Goal: Task Accomplishment & Management: Complete application form

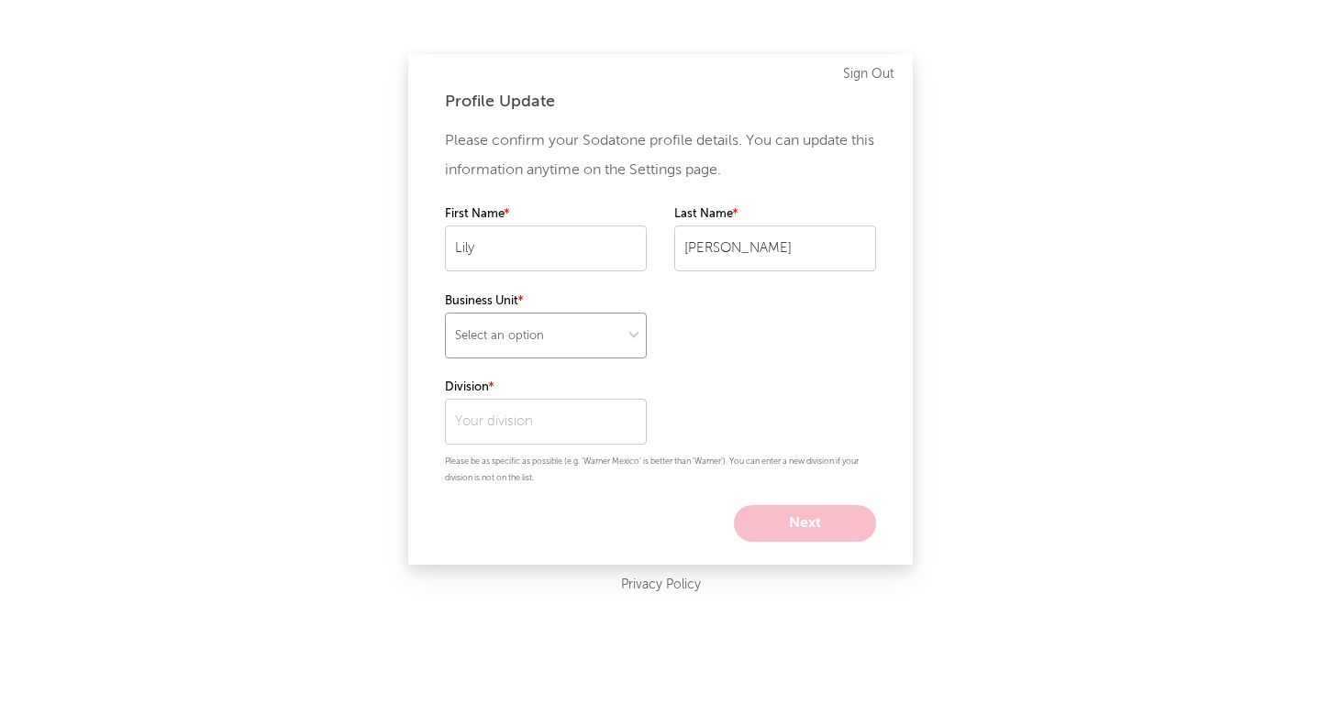
click at [618, 342] on select "Select an option" at bounding box center [546, 336] width 202 height 46
select select "warner_chappell"
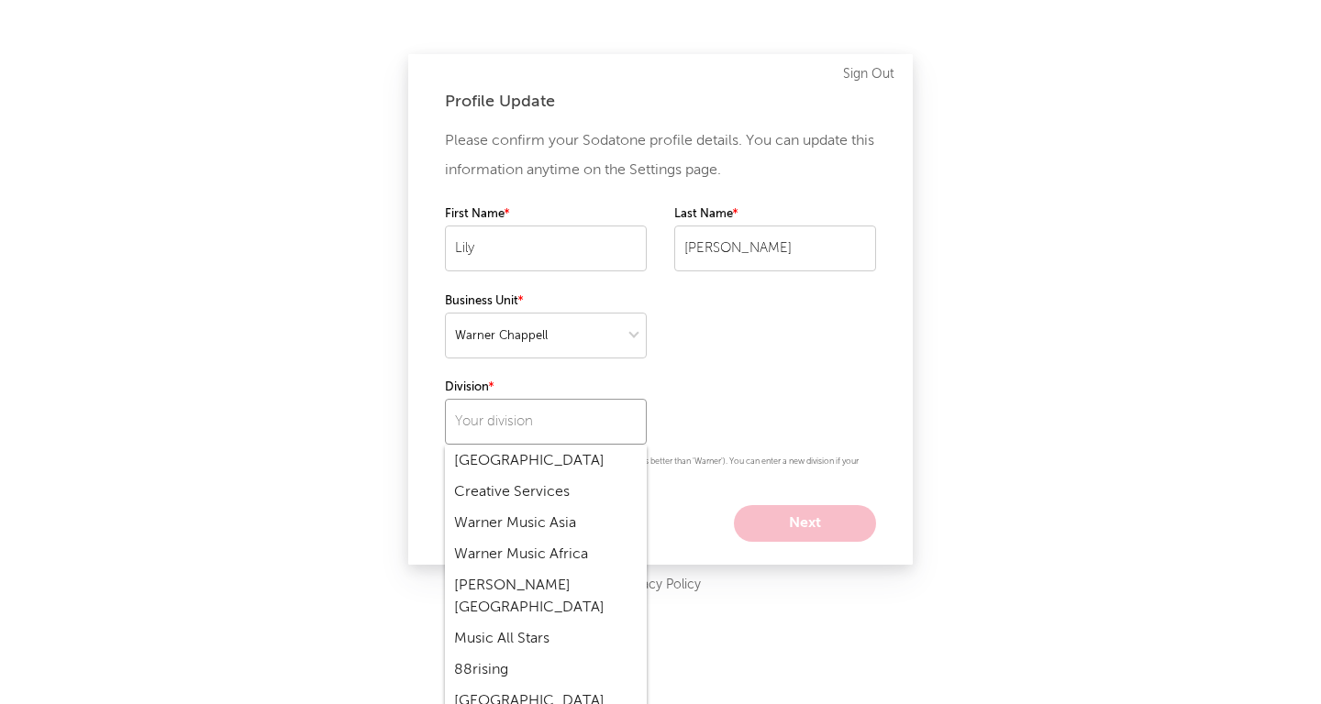
click at [596, 422] on input "text" at bounding box center [546, 422] width 202 height 46
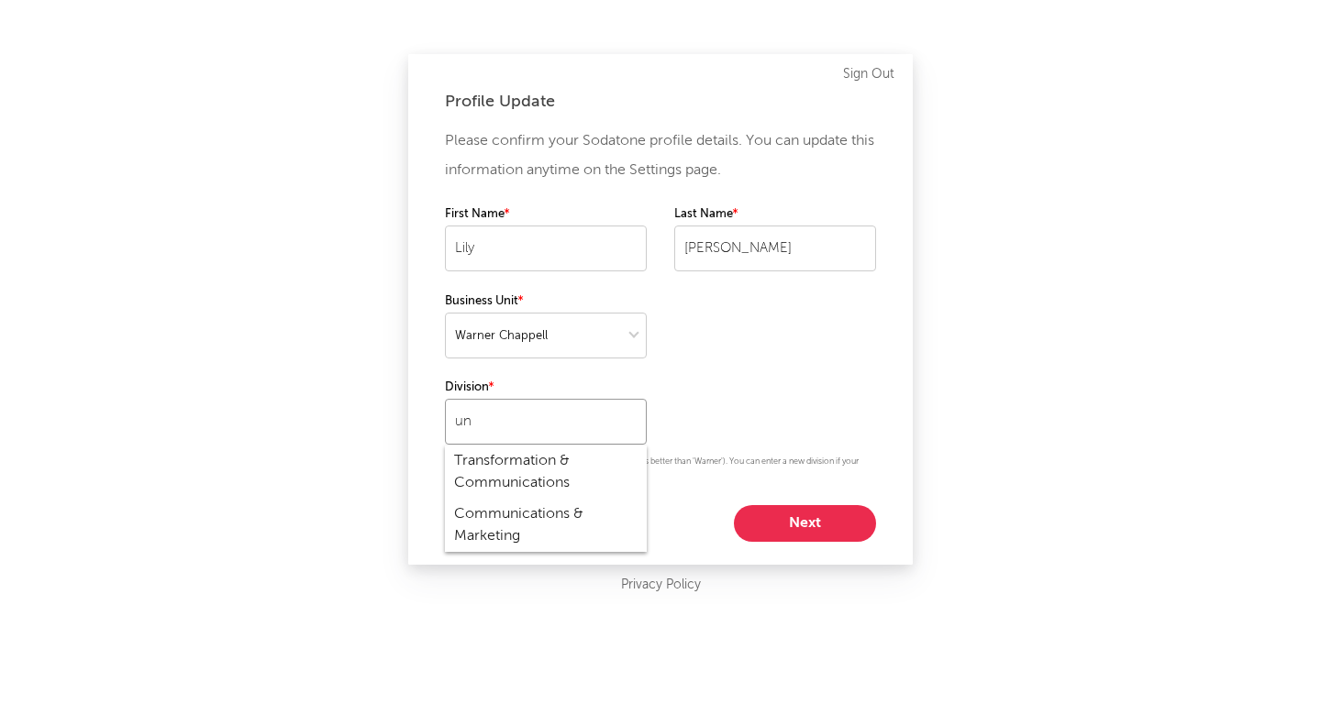
type input "u"
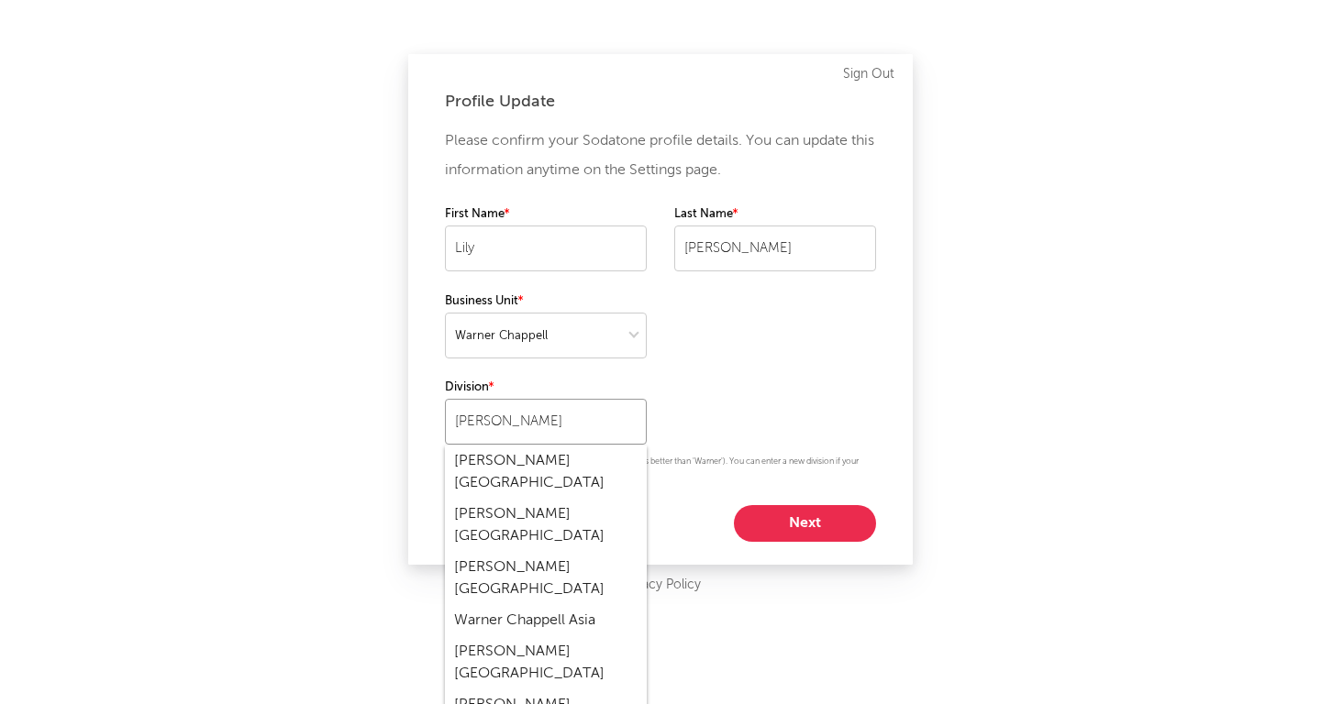
type input "[PERSON_NAME]"
